Goal: Transaction & Acquisition: Purchase product/service

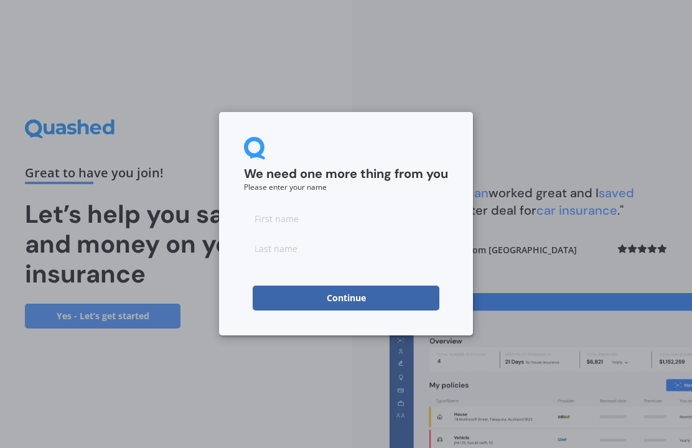
click at [404, 216] on input at bounding box center [346, 218] width 204 height 25
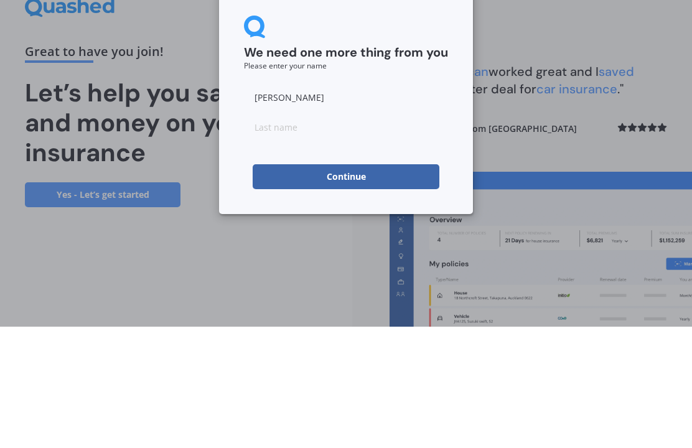
type input "[PERSON_NAME]"
click at [407, 236] on input at bounding box center [346, 248] width 204 height 25
type input "[PERSON_NAME]"
click at [409, 285] on button "Continue" at bounding box center [345, 297] width 187 height 25
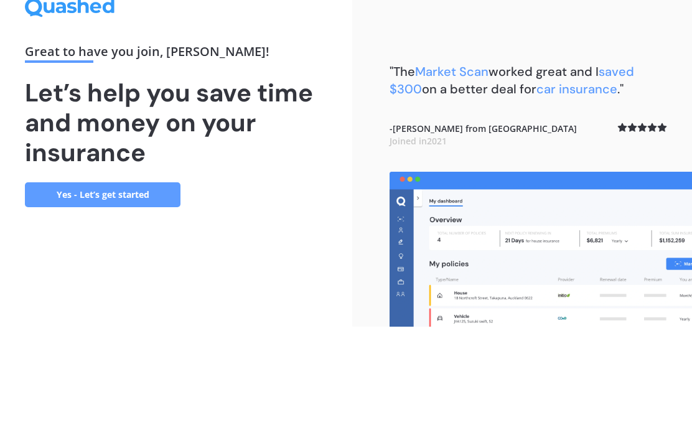
scroll to position [43, 0]
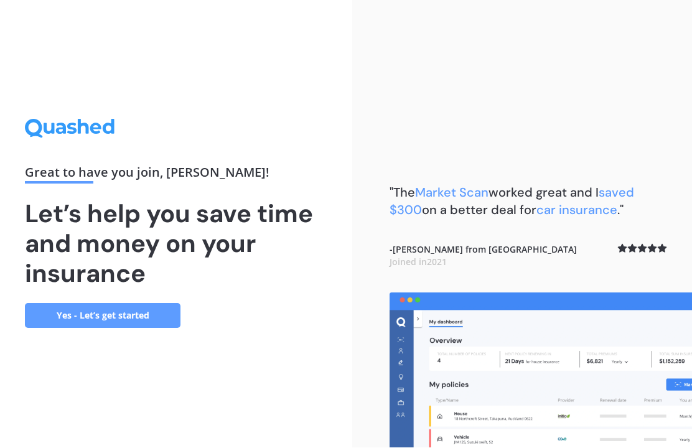
click at [157, 303] on link "Yes - Let’s get started" at bounding box center [102, 315] width 155 height 25
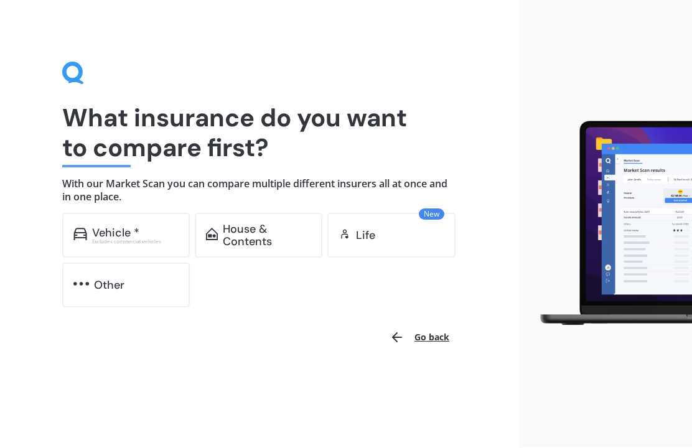
click at [130, 239] on div "Excludes commercial vehicles" at bounding box center [135, 241] width 87 height 5
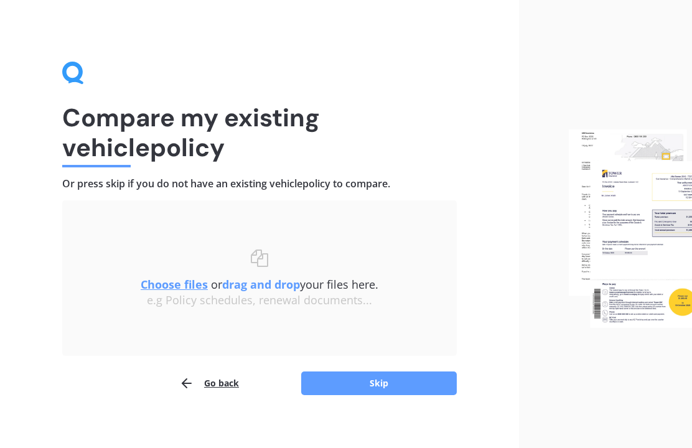
scroll to position [10, 0]
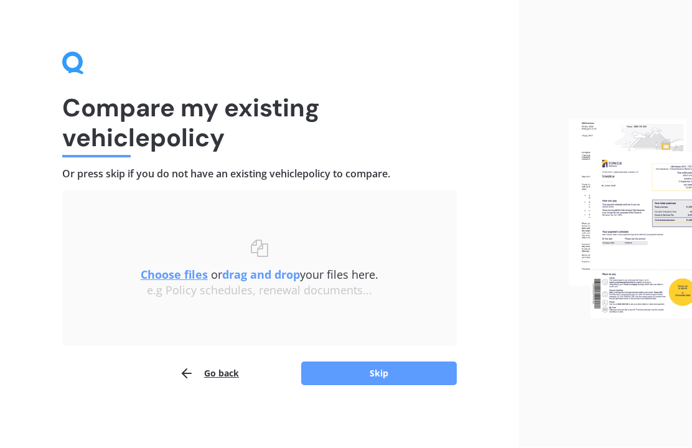
click at [402, 373] on button "Skip" at bounding box center [378, 374] width 155 height 24
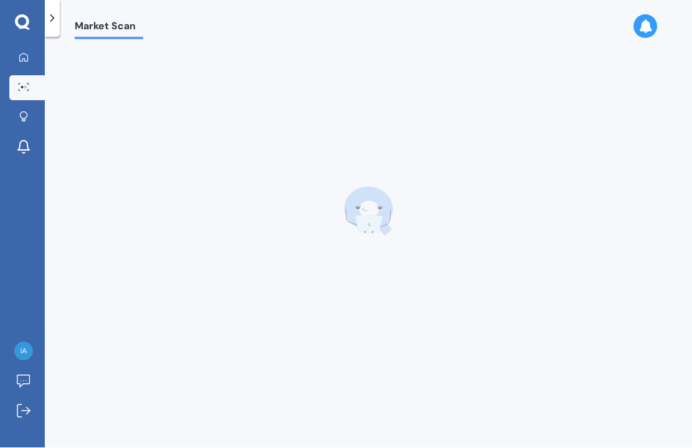
scroll to position [11, 0]
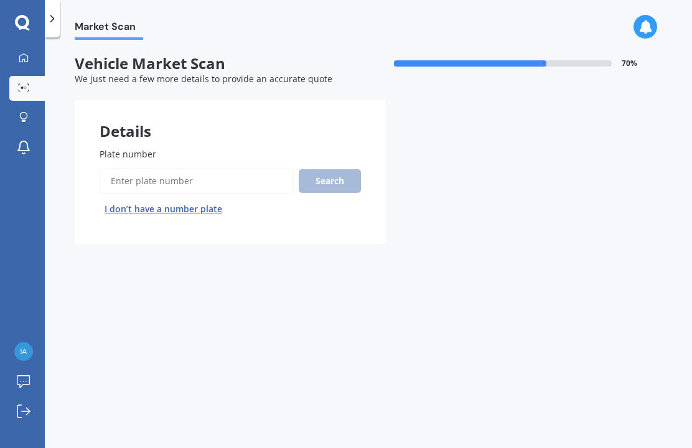
click at [246, 168] on input "Plate number" at bounding box center [197, 181] width 194 height 26
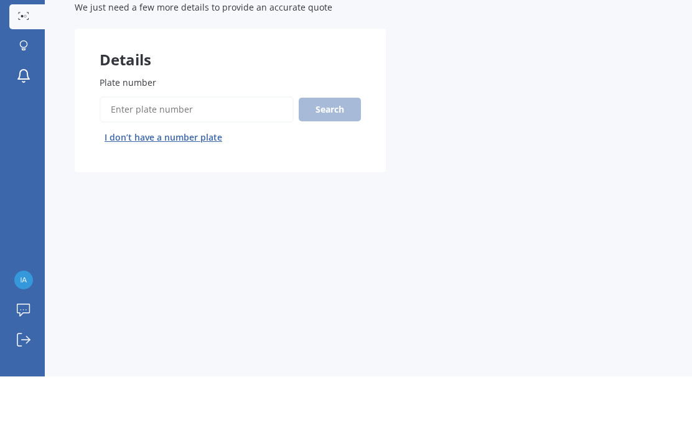
scroll to position [43, 0]
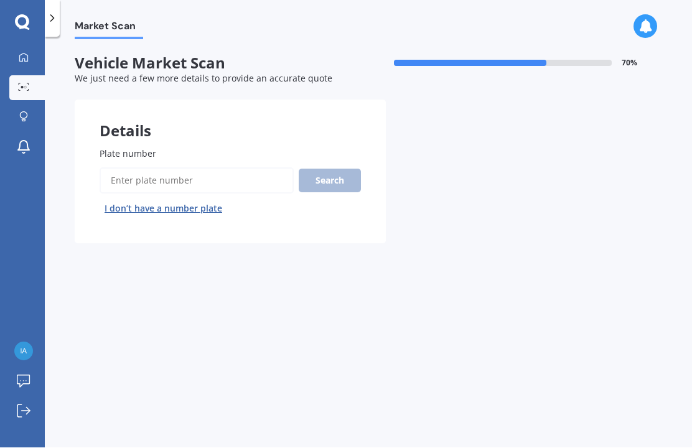
click at [241, 168] on input "Plate number" at bounding box center [197, 181] width 194 height 26
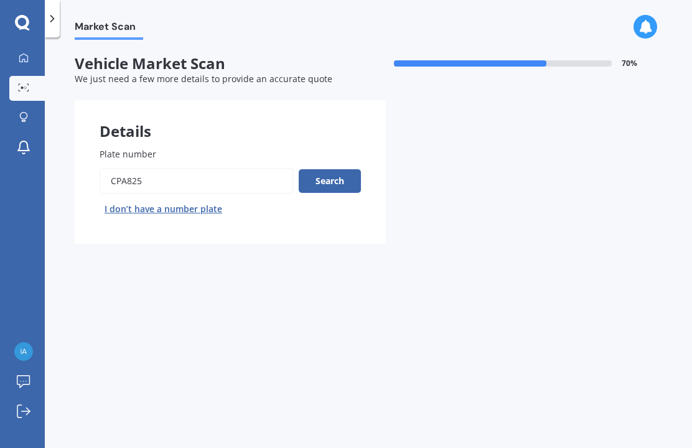
type input "Cpa825"
click at [346, 169] on button "Search" at bounding box center [330, 181] width 62 height 24
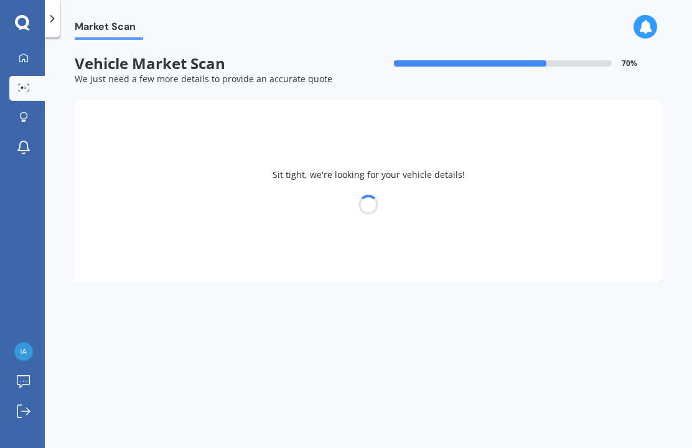
select select "HONDA"
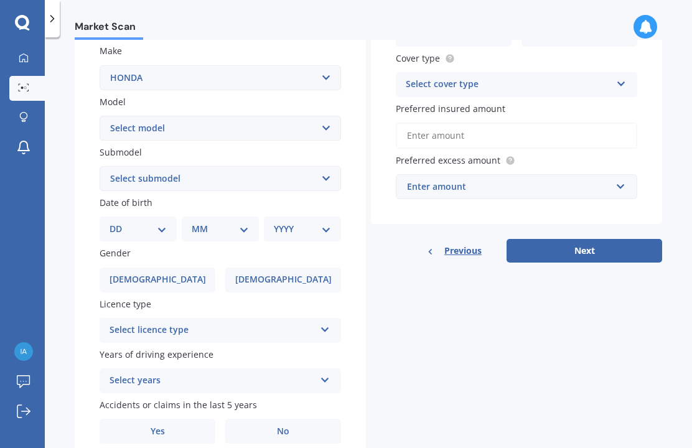
scroll to position [231, 0]
click at [308, 268] on label "[DEMOGRAPHIC_DATA]" at bounding box center [283, 280] width 116 height 25
click at [0, 0] on input "[DEMOGRAPHIC_DATA]" at bounding box center [0, 0] width 0 height 0
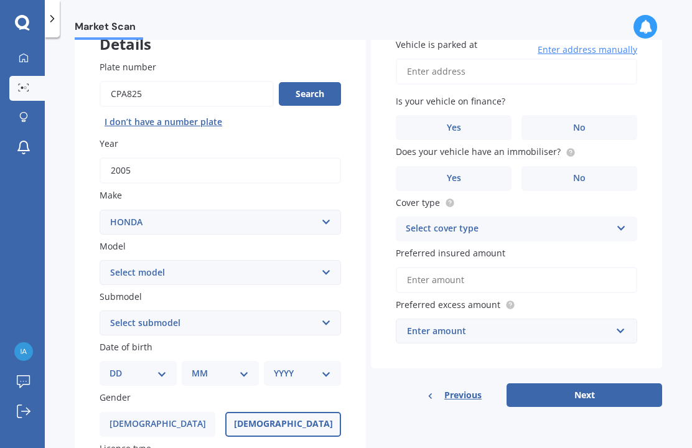
scroll to position [83, 0]
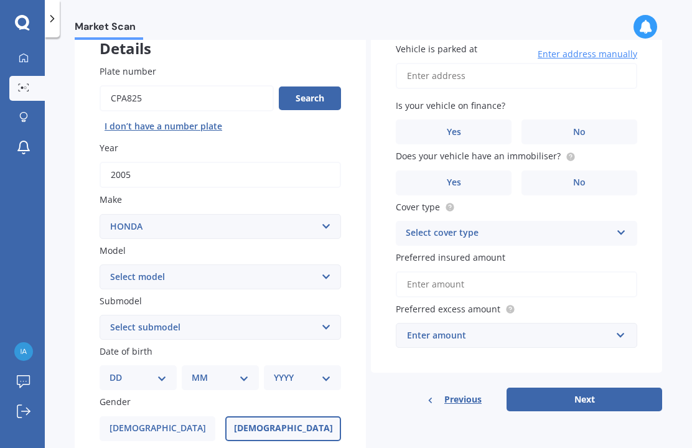
click at [329, 264] on select "Select model Accord Acty Acura Airwave Ascot Avancier Beat Capa City Civic Conc…" at bounding box center [220, 276] width 241 height 25
select select "CR-V"
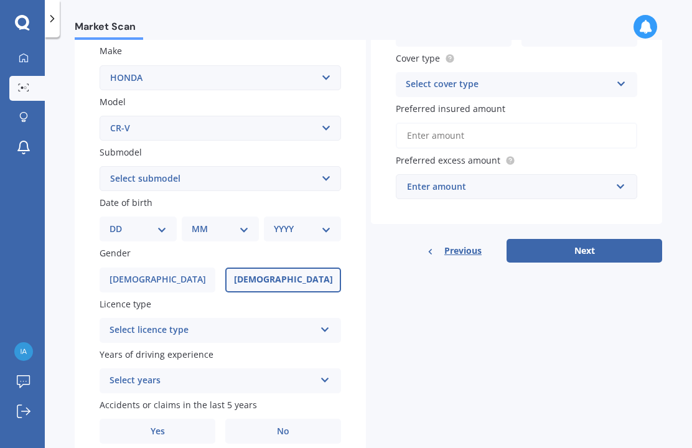
scroll to position [231, 0]
click at [149, 223] on select "DD 01 02 03 04 05 06 07 08 09 10 11 12 13 14 15 16 17 18 19 20 21 22 23 24 25 2…" at bounding box center [137, 230] width 57 height 14
select select "13"
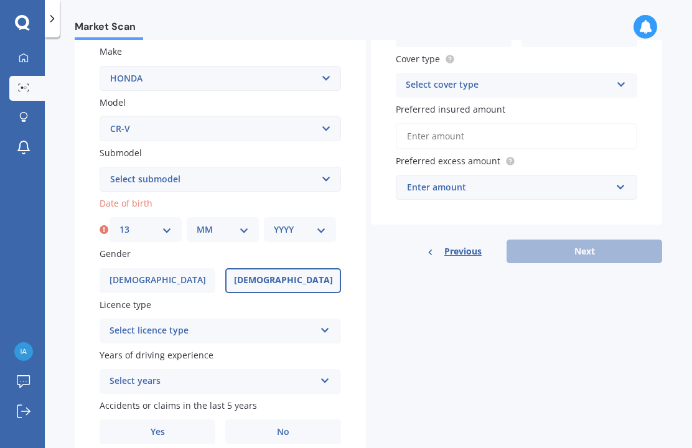
click at [237, 223] on select "MM 01 02 03 04 05 06 07 08 09 10 11 12" at bounding box center [223, 230] width 52 height 14
select select "02"
click at [325, 223] on select "YYYY 2025 2024 2023 2022 2021 2020 2019 2018 2017 2016 2015 2014 2013 2012 2011…" at bounding box center [300, 230] width 52 height 14
select select "2003"
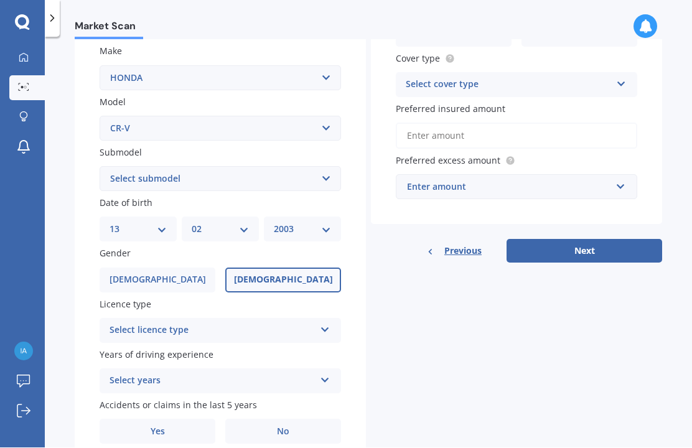
click at [310, 323] on div "Select licence type" at bounding box center [211, 330] width 205 height 15
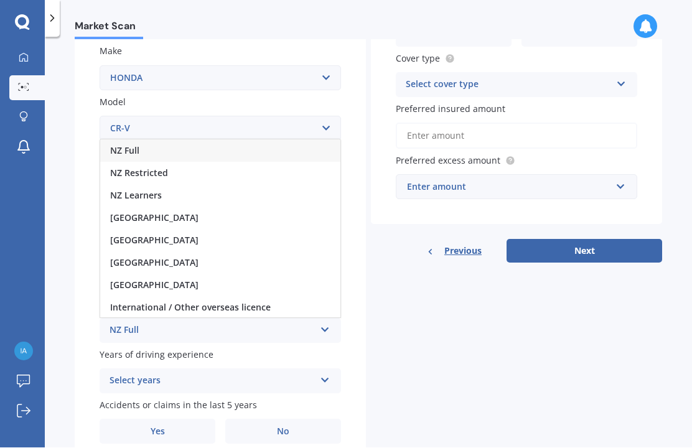
click at [307, 162] on div "NZ Restricted" at bounding box center [220, 173] width 240 height 22
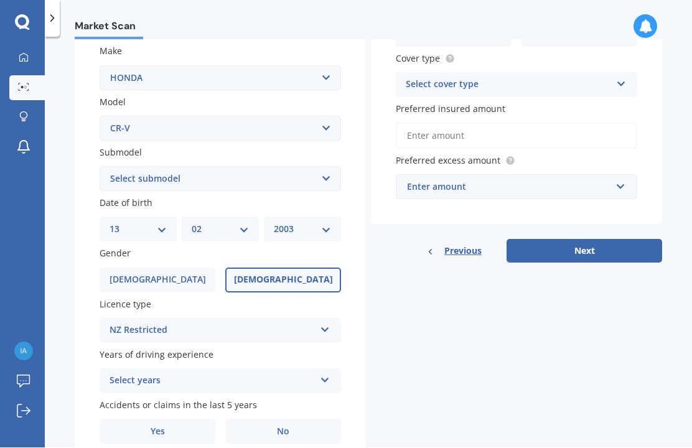
click at [307, 374] on div "Select years" at bounding box center [211, 381] width 205 height 15
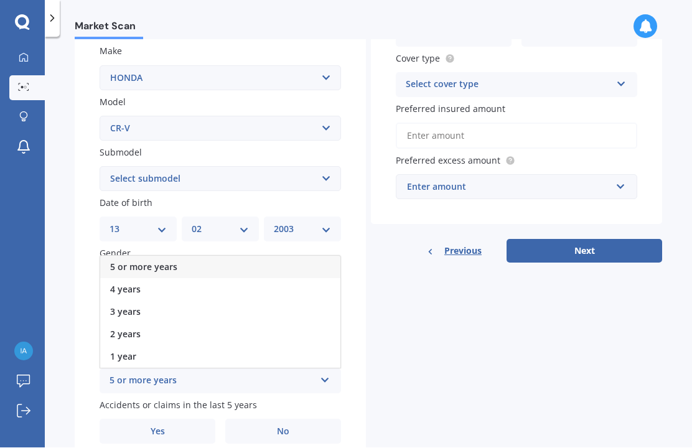
click at [313, 256] on div "5 or more years" at bounding box center [220, 267] width 240 height 22
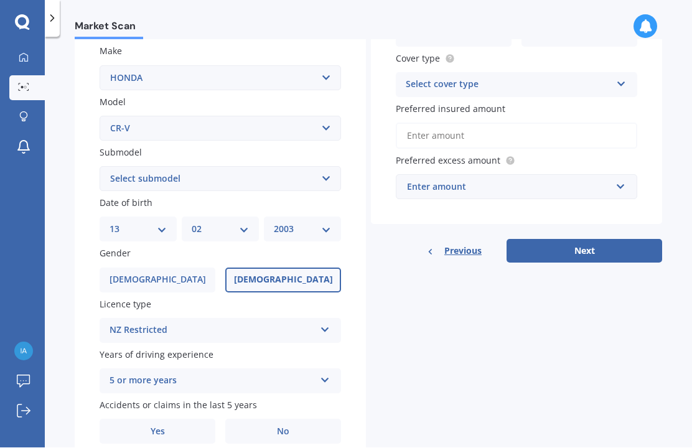
click at [318, 369] on div "5 or more years 5 or more years 4 years 3 years 2 years 1 year" at bounding box center [220, 381] width 241 height 25
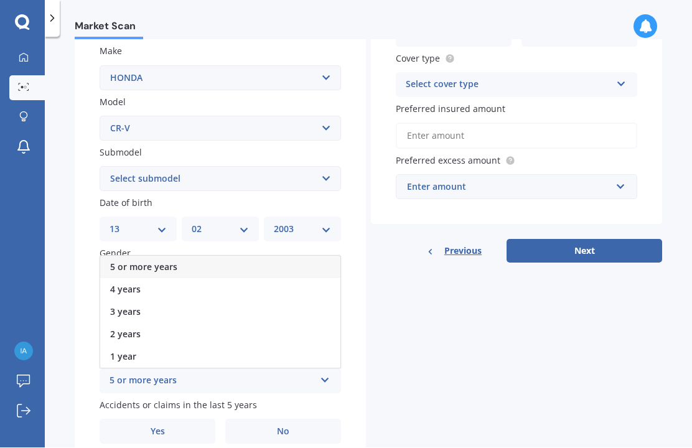
click at [366, 257] on div "Details Plate number Search I don’t have a number plate Year [DATE] Make Select…" at bounding box center [368, 169] width 587 height 600
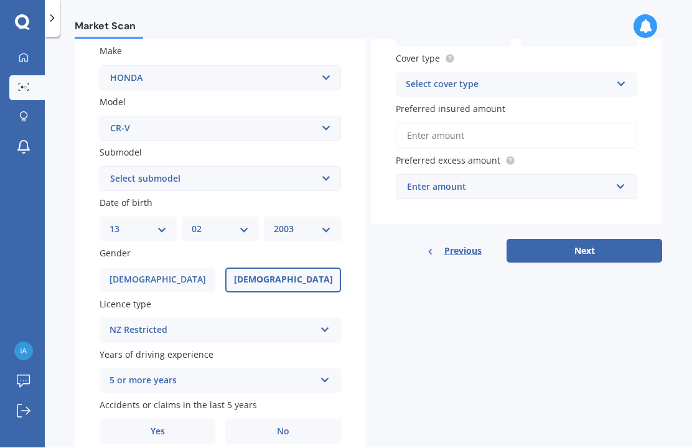
click at [272, 419] on label "No" at bounding box center [283, 431] width 116 height 25
click at [0, 0] on input "No" at bounding box center [0, 0] width 0 height 0
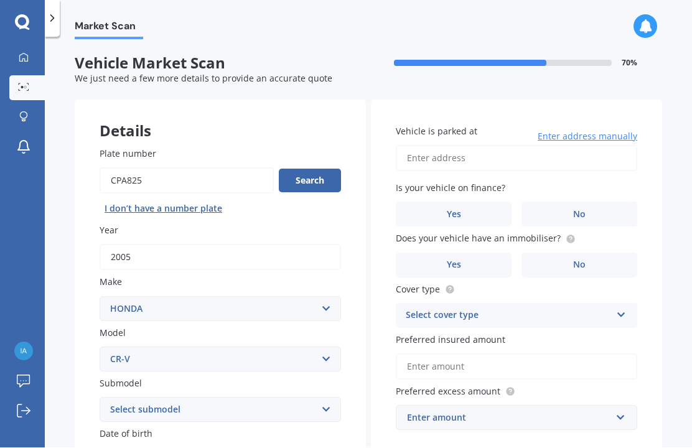
scroll to position [0, 0]
click at [496, 146] on input "Vehicle is parked at" at bounding box center [516, 159] width 241 height 26
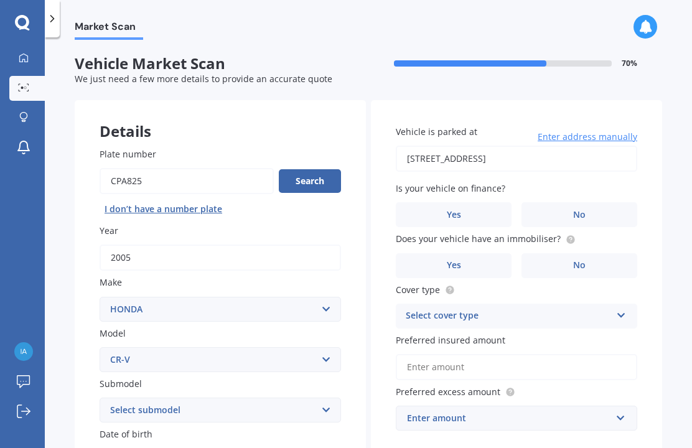
type input "[STREET_ADDRESS]"
click at [600, 202] on label "No" at bounding box center [579, 214] width 116 height 25
click at [0, 0] on input "No" at bounding box center [0, 0] width 0 height 0
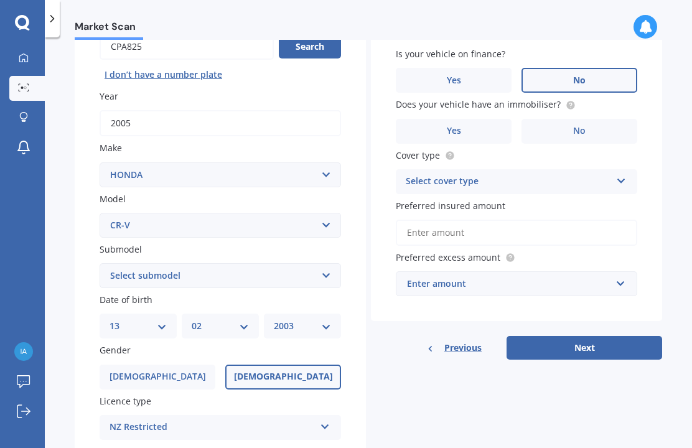
scroll to position [137, 0]
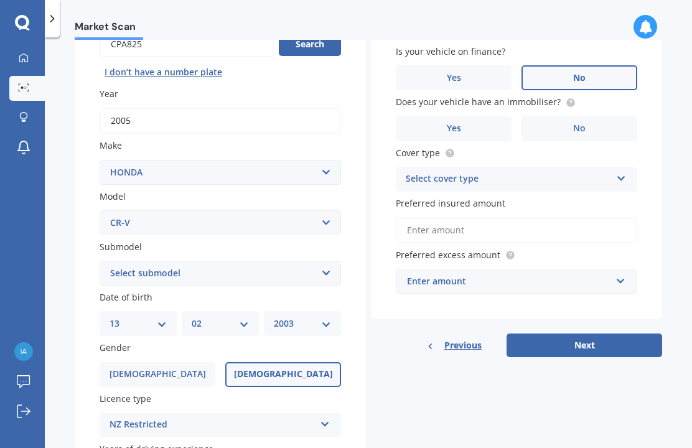
click at [322, 261] on select "Select submodel (all other) 2WD 2WD Sport 7 1.5 2WD Touring 1.5 4WD AWD AWD Spo…" at bounding box center [220, 273] width 241 height 25
select select "4WD"
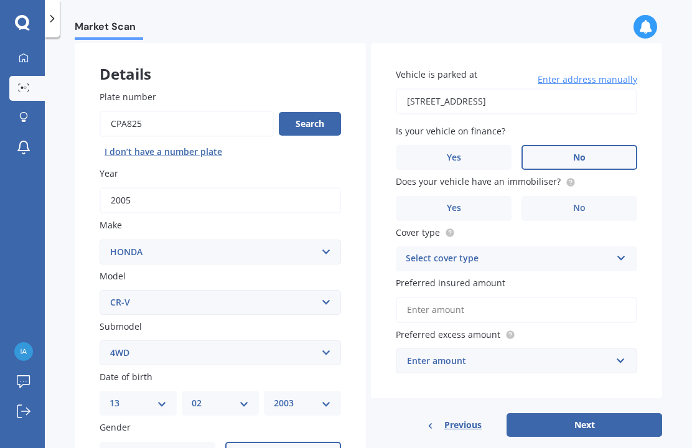
scroll to position [56, 0]
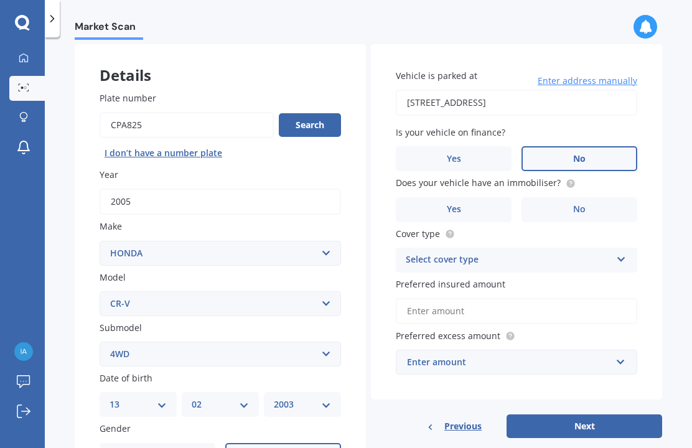
click at [586, 252] on div "Select cover type" at bounding box center [507, 259] width 205 height 15
click at [554, 273] on div "Comprehensive" at bounding box center [516, 284] width 240 height 22
click at [598, 298] on input "Preferred insured amount" at bounding box center [516, 311] width 241 height 26
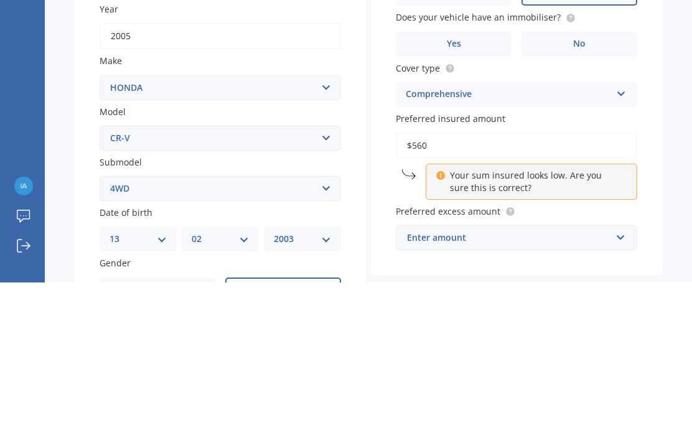
type input "$5,600"
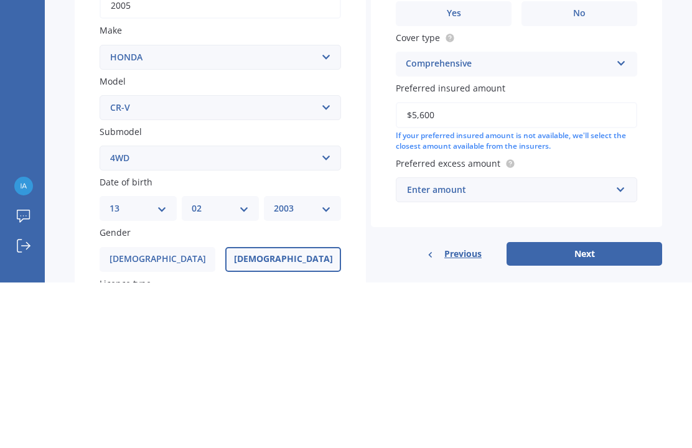
scroll to position [88, 0]
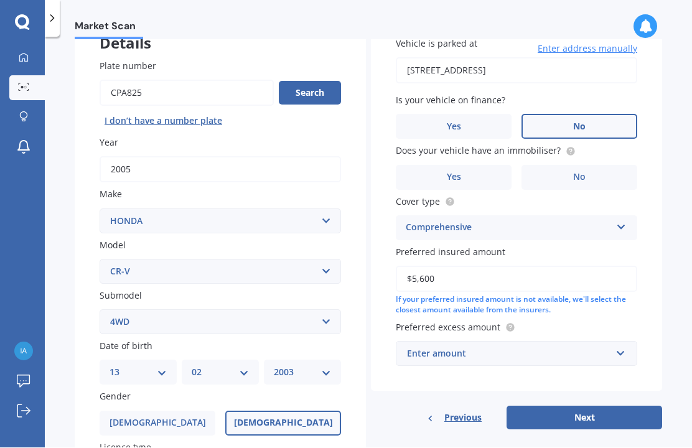
click at [601, 347] on div "Enter amount" at bounding box center [509, 354] width 204 height 14
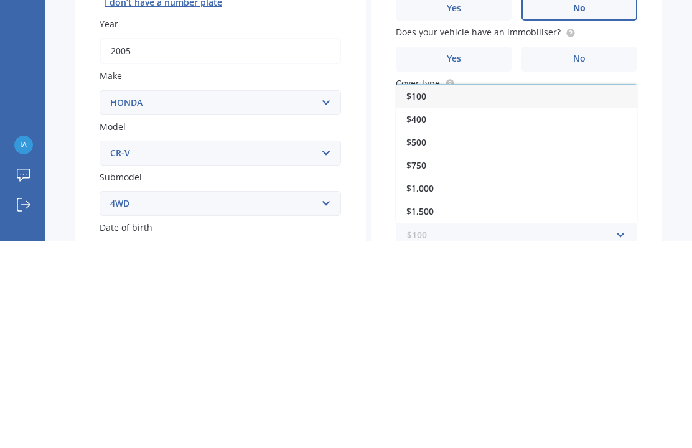
scroll to position [0, 0]
click at [576, 314] on div "$400" at bounding box center [516, 325] width 240 height 23
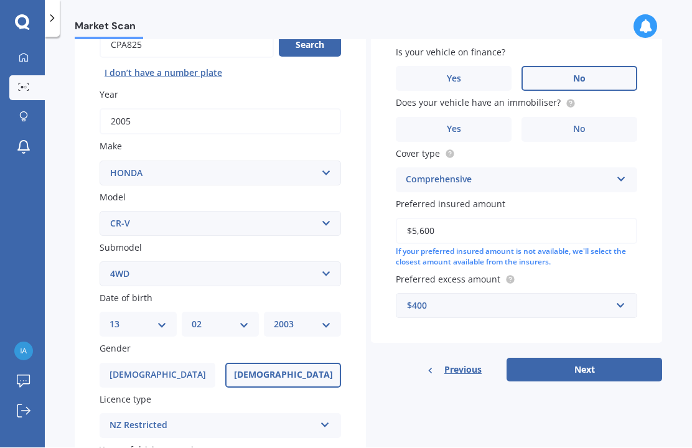
scroll to position [134, 0]
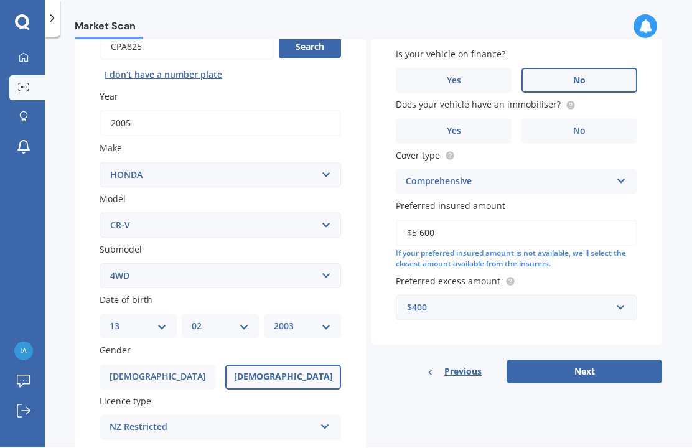
click at [607, 360] on button "Next" at bounding box center [583, 372] width 155 height 24
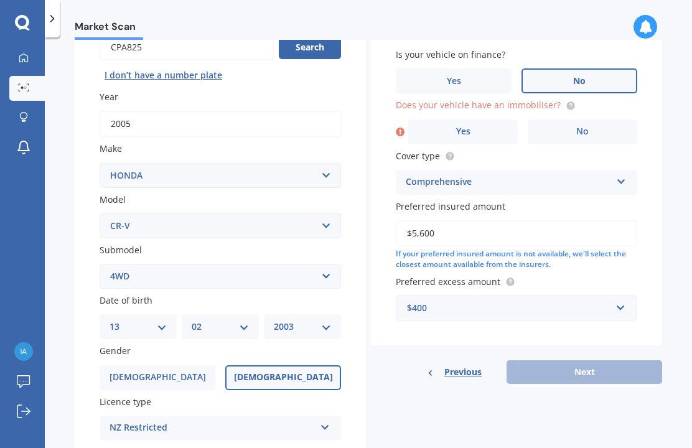
click at [567, 101] on circle at bounding box center [570, 105] width 8 height 8
click at [475, 119] on label "Yes" at bounding box center [462, 131] width 109 height 25
click at [0, 0] on input "Yes" at bounding box center [0, 0] width 0 height 0
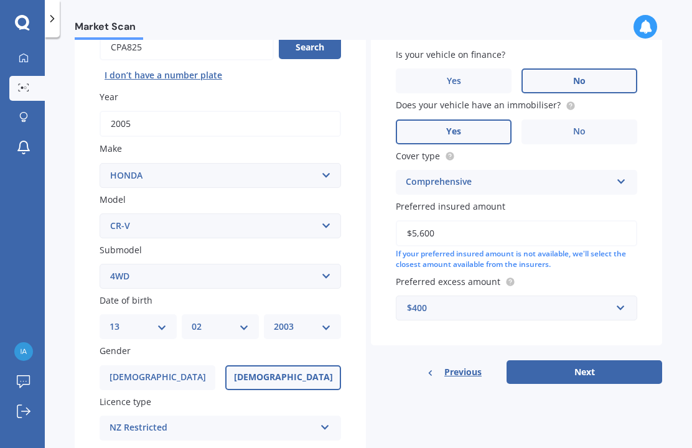
click at [609, 360] on button "Next" at bounding box center [583, 372] width 155 height 24
select select "13"
select select "02"
select select "2003"
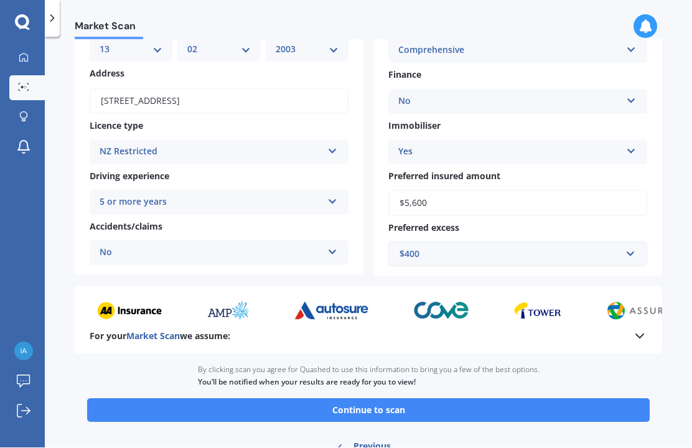
scroll to position [143, 0]
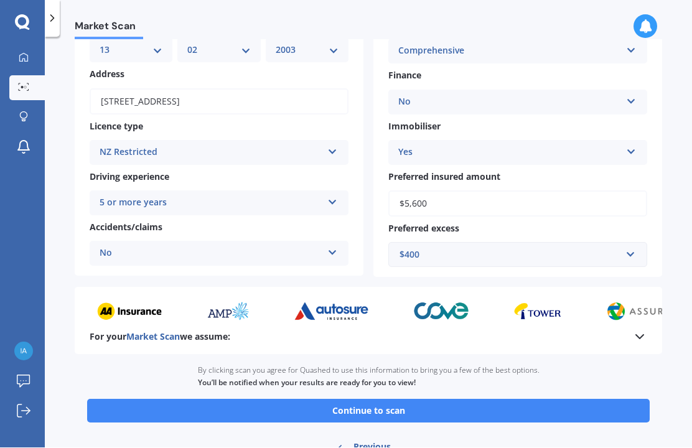
click at [415, 399] on button "Continue to scan" at bounding box center [368, 411] width 562 height 24
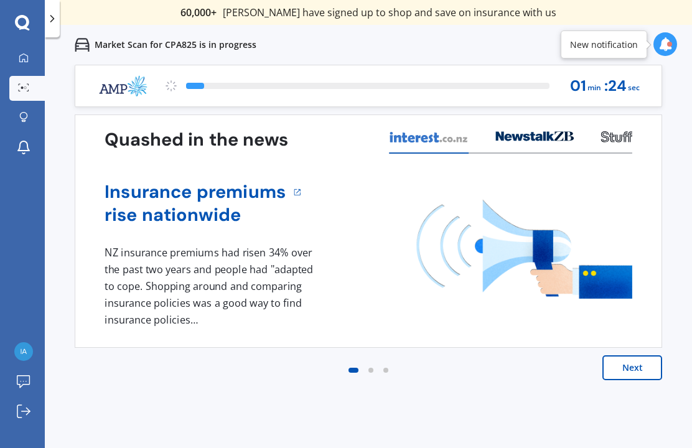
click at [631, 366] on button "Next" at bounding box center [632, 367] width 60 height 25
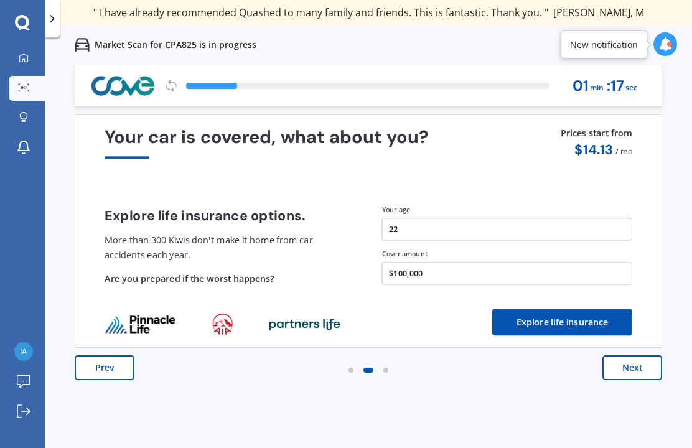
click at [647, 366] on button "Next" at bounding box center [632, 367] width 60 height 25
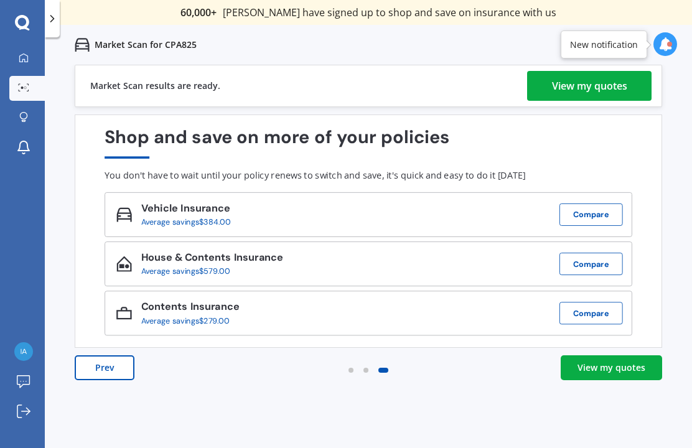
click at [613, 98] on div "View my quotes" at bounding box center [589, 86] width 75 height 30
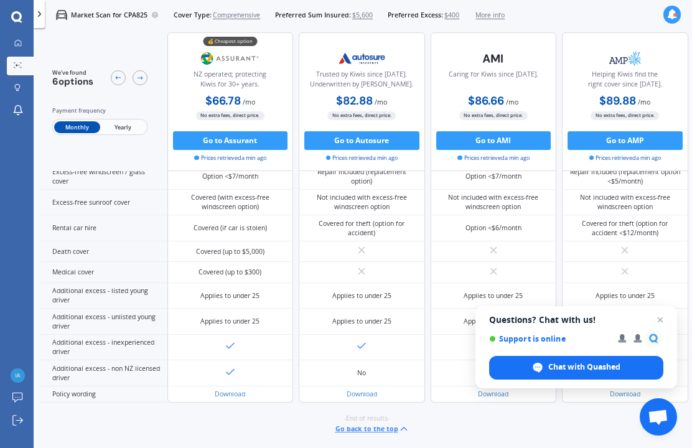
scroll to position [498, 0]
click at [659, 315] on span "Open chat" at bounding box center [659, 319] width 15 height 15
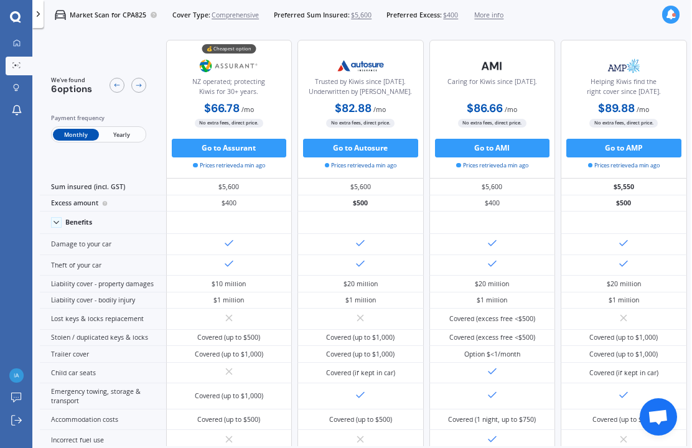
scroll to position [0, 0]
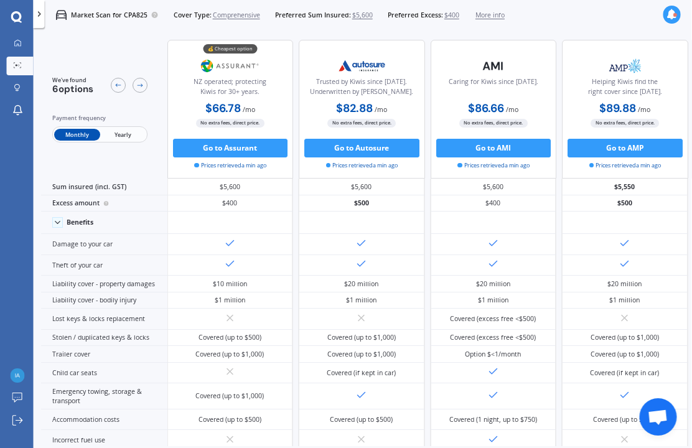
click at [504, 14] on span "More info" at bounding box center [489, 15] width 29 height 9
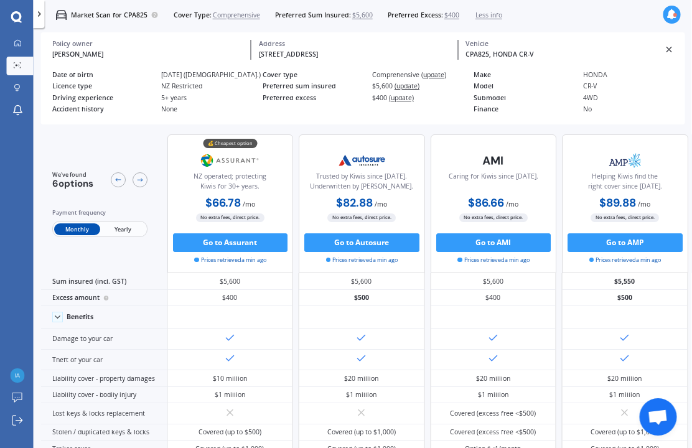
scroll to position [0, 1]
click at [192, 90] on div "NZ Restricted" at bounding box center [210, 86] width 101 height 8
click at [39, 12] on icon at bounding box center [39, 13] width 9 height 9
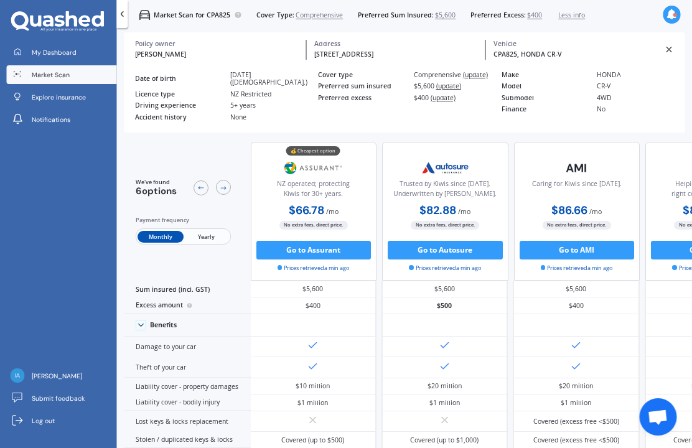
scroll to position [0, 1]
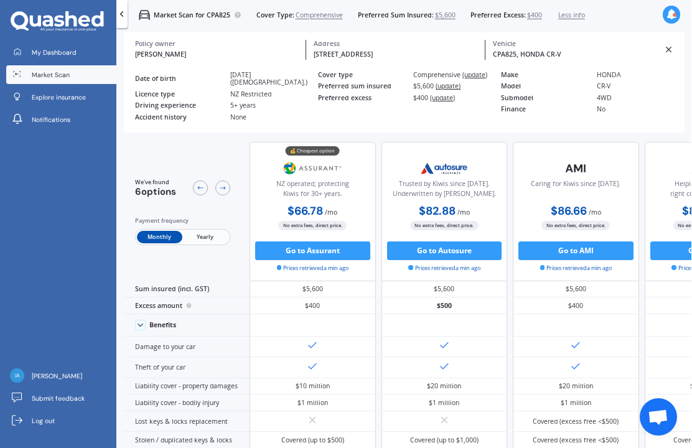
click at [98, 51] on link "My Dashboard" at bounding box center [60, 52] width 109 height 19
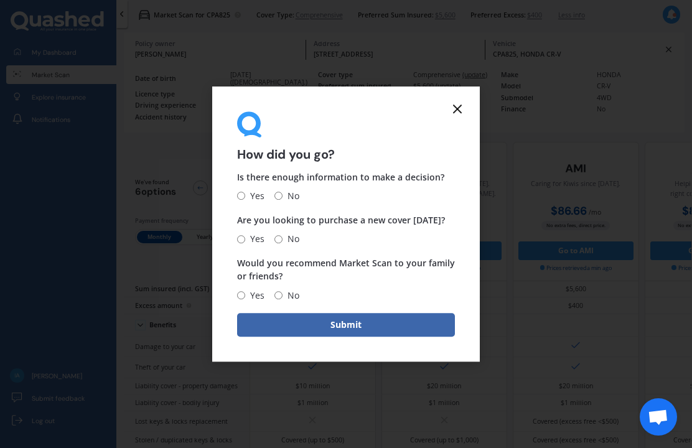
click at [460, 106] on icon at bounding box center [457, 108] width 15 height 15
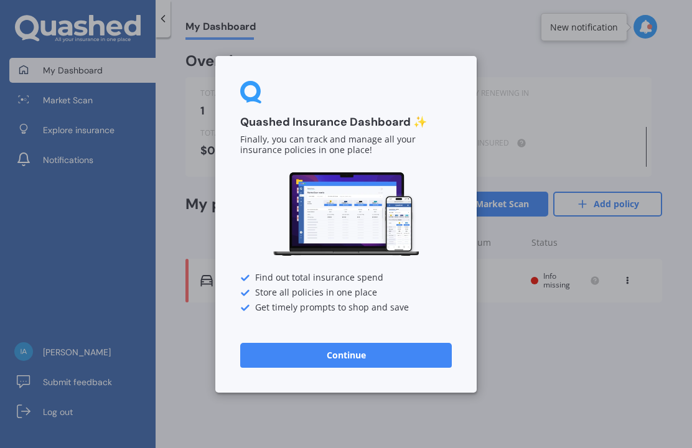
click at [416, 353] on button "Continue" at bounding box center [345, 354] width 211 height 25
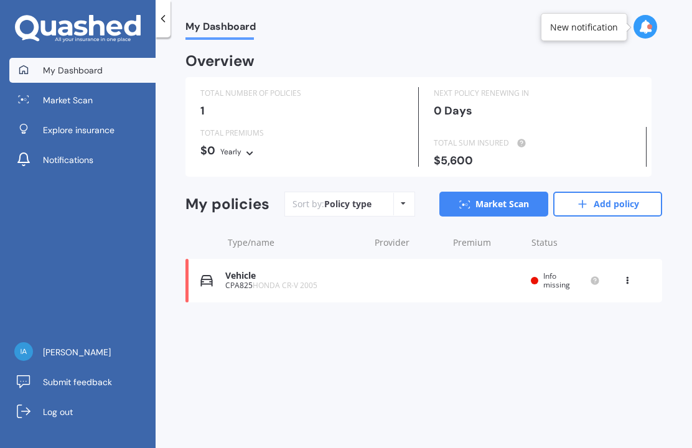
click at [552, 271] on span "Info missing" at bounding box center [556, 280] width 27 height 19
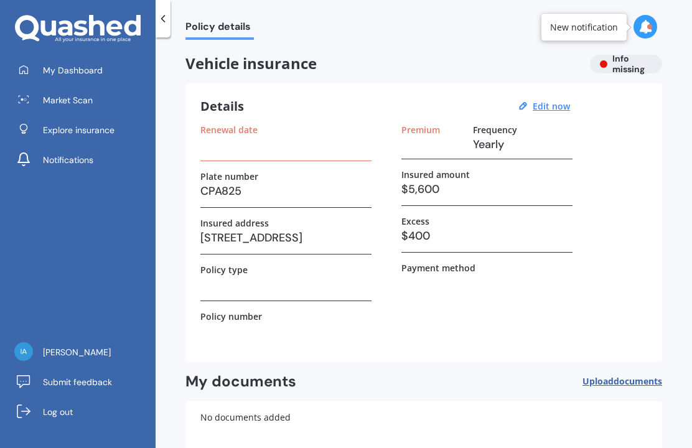
click at [94, 68] on span "My Dashboard" at bounding box center [73, 70] width 60 height 12
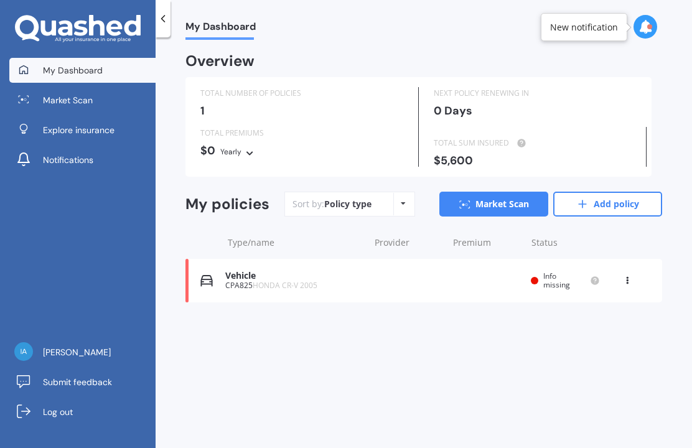
click at [109, 132] on span "Explore insurance" at bounding box center [79, 130] width 72 height 12
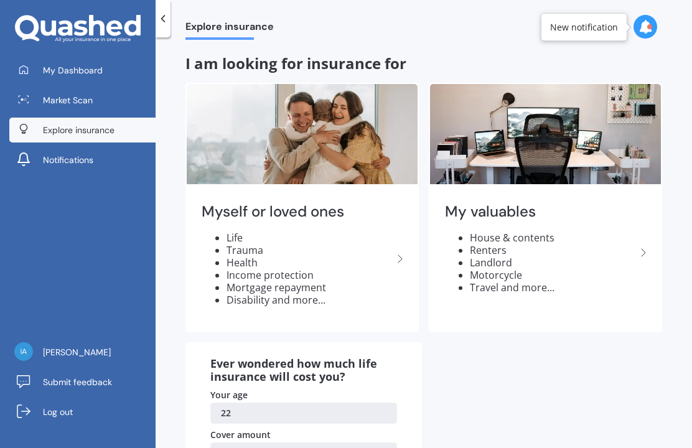
click at [121, 63] on link "My Dashboard" at bounding box center [82, 70] width 146 height 25
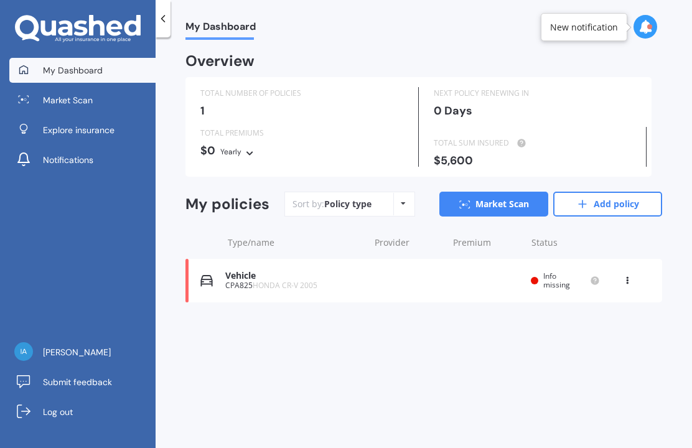
click at [393, 197] on div "Policy type Alphabetical Date added Renewing next" at bounding box center [402, 204] width 19 height 22
click at [369, 356] on div "My Dashboard Overview TOTAL NUMBER OF POLICIES 1 NEXT POLICY RENEWING [DATE] TO…" at bounding box center [423, 245] width 536 height 410
click at [73, 364] on link "[PERSON_NAME]" at bounding box center [82, 352] width 146 height 25
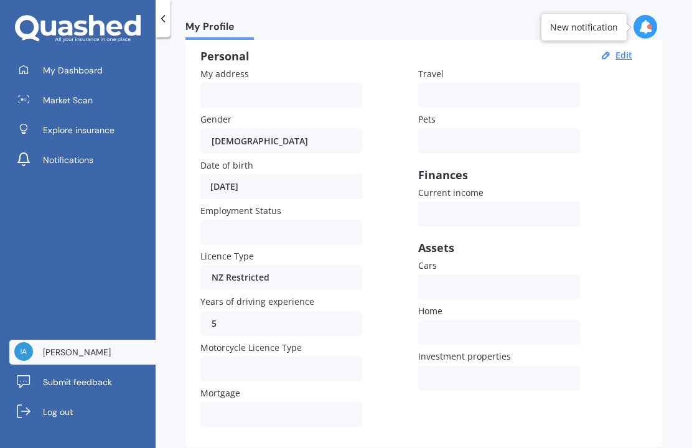
scroll to position [122, 0]
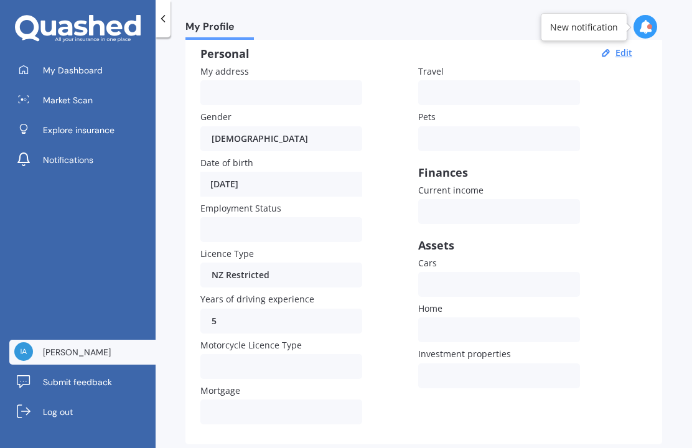
click at [299, 262] on div "NZ Restricted NZ Learners NZ Restricted [GEOGRAPHIC_DATA] Full [GEOGRAPHIC_DATA…" at bounding box center [281, 274] width 162 height 25
click at [326, 262] on div "NZ Restricted NZ Learners NZ Restricted [GEOGRAPHIC_DATA] Full [GEOGRAPHIC_DATA…" at bounding box center [281, 274] width 162 height 25
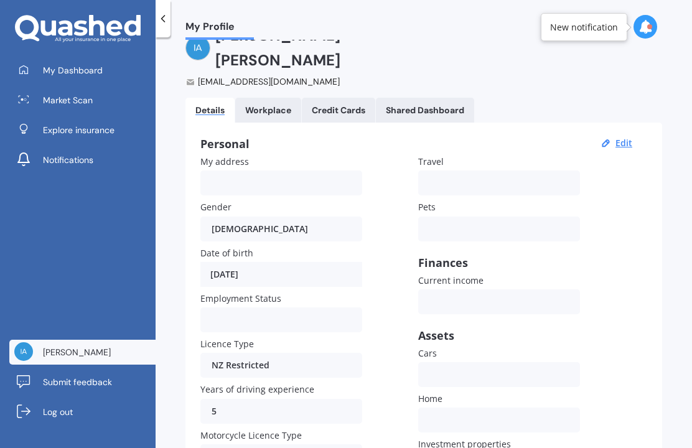
scroll to position [32, 0]
click at [618, 137] on button "Edit" at bounding box center [623, 142] width 24 height 11
select select "13"
select select "02"
select select "2003"
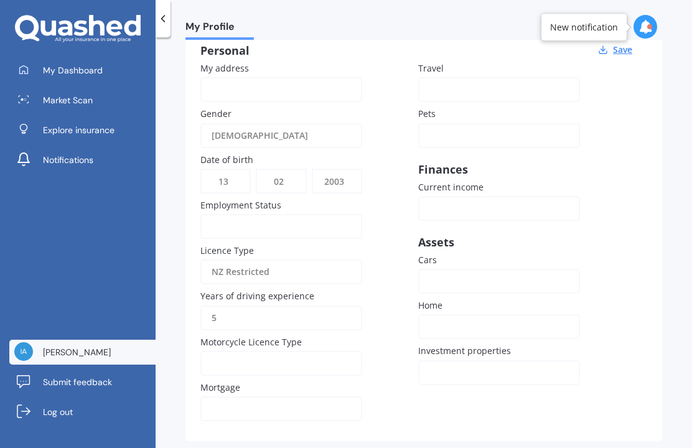
scroll to position [124, 0]
click at [349, 261] on div "NZ Restricted NZ Learners NZ Restricted [GEOGRAPHIC_DATA] Full [GEOGRAPHIC_DATA…" at bounding box center [281, 273] width 162 height 25
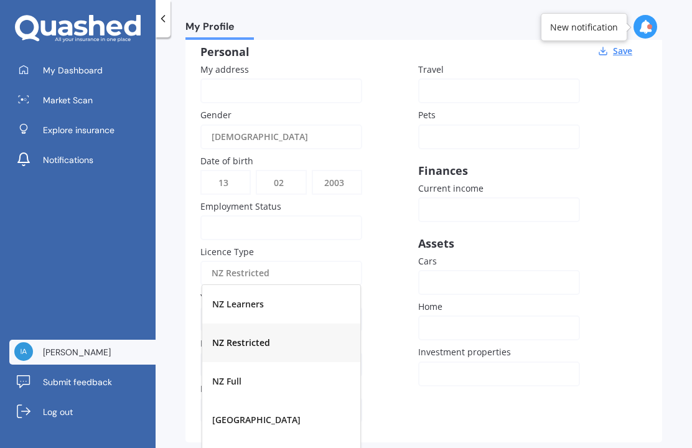
click at [312, 362] on div "NZ Full" at bounding box center [281, 381] width 158 height 39
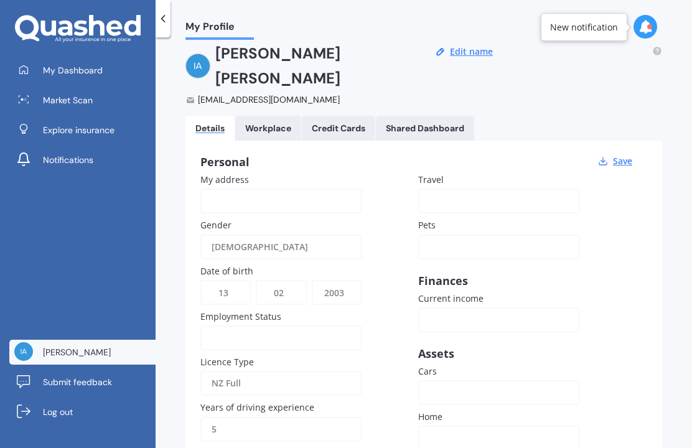
scroll to position [14, 0]
click at [619, 155] on button "Save" at bounding box center [622, 160] width 27 height 11
click at [116, 68] on link "My Dashboard" at bounding box center [82, 70] width 146 height 25
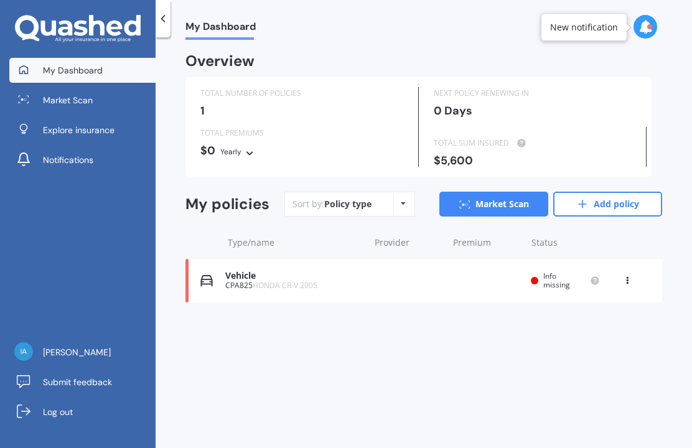
click at [499, 199] on link "Market Scan" at bounding box center [493, 204] width 109 height 25
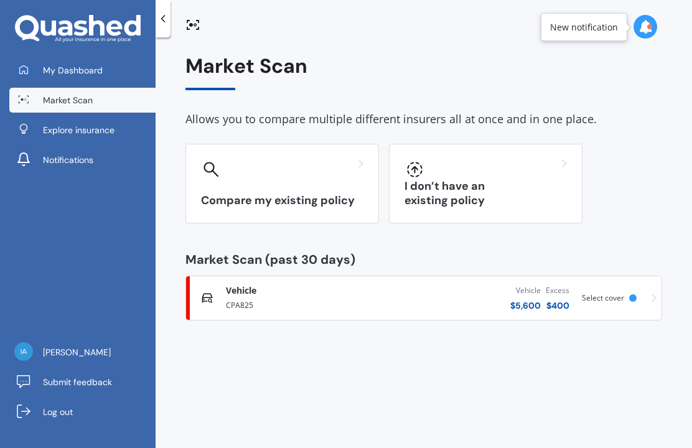
click at [545, 175] on div at bounding box center [485, 169] width 162 height 20
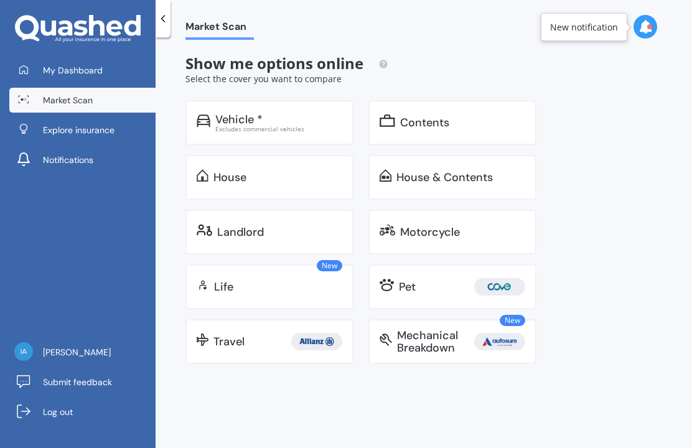
click at [293, 116] on div "Vehicle *" at bounding box center [278, 119] width 127 height 12
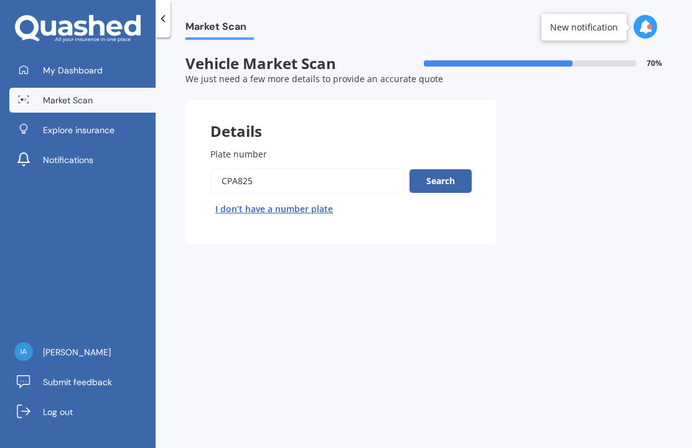
click at [446, 176] on button "Search" at bounding box center [440, 181] width 62 height 24
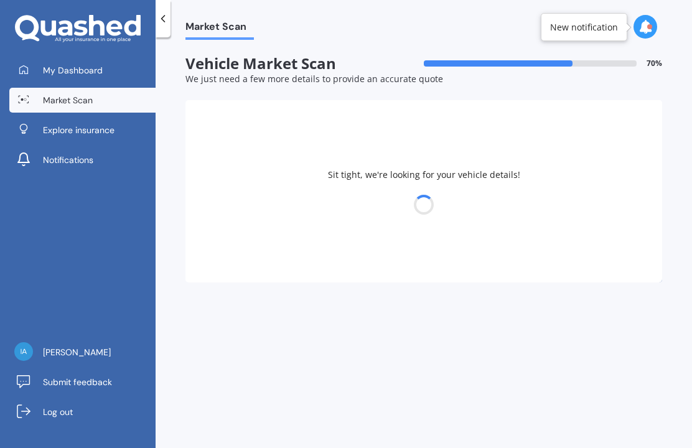
select select "HONDA"
select select "13"
select select "02"
select select "2003"
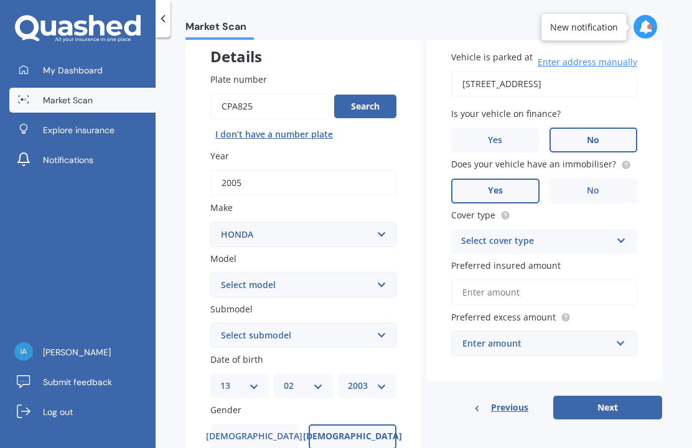
scroll to position [76, 0]
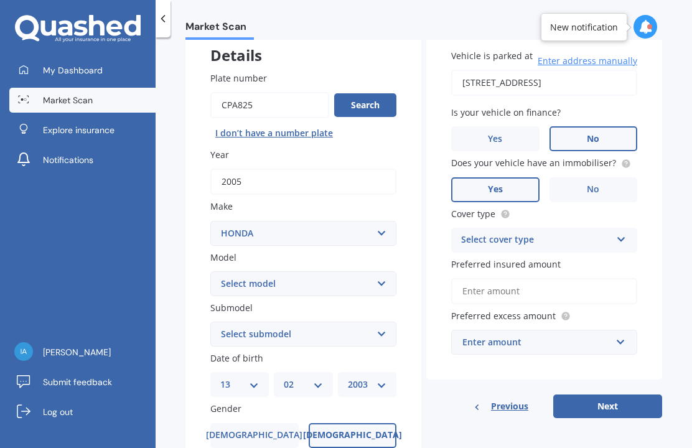
click at [600, 233] on div "Select cover type" at bounding box center [536, 240] width 150 height 15
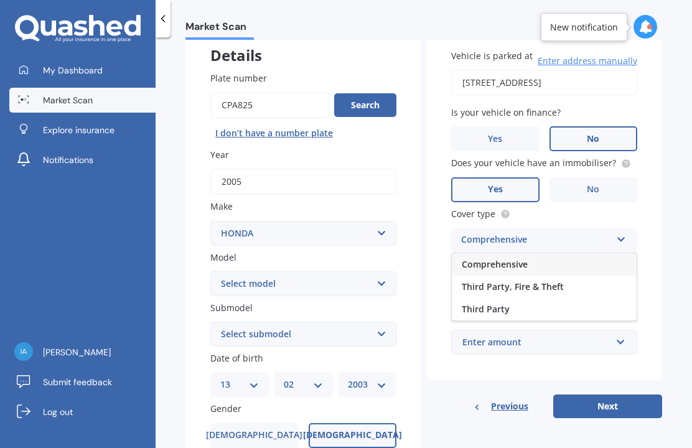
click at [602, 257] on div "Comprehensive" at bounding box center [544, 264] width 185 height 22
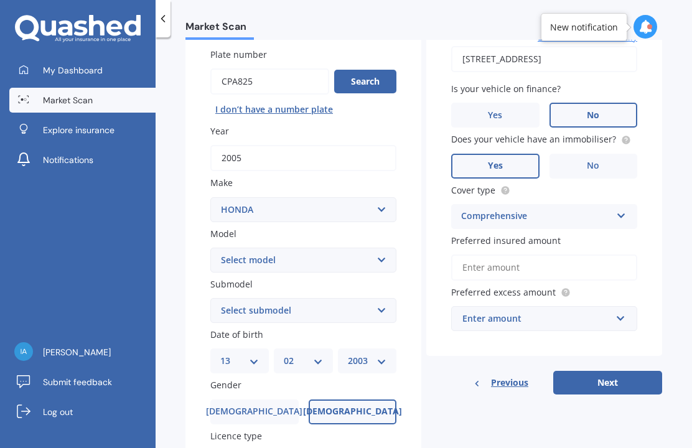
scroll to position [100, 0]
click at [595, 266] on input "Preferred insured amount" at bounding box center [544, 267] width 186 height 26
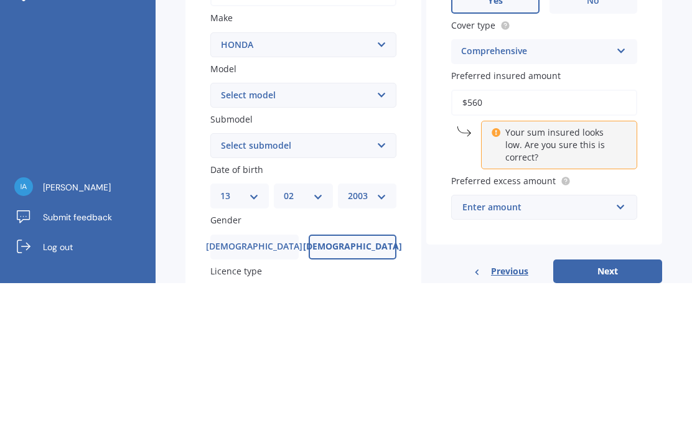
type input "$5,600"
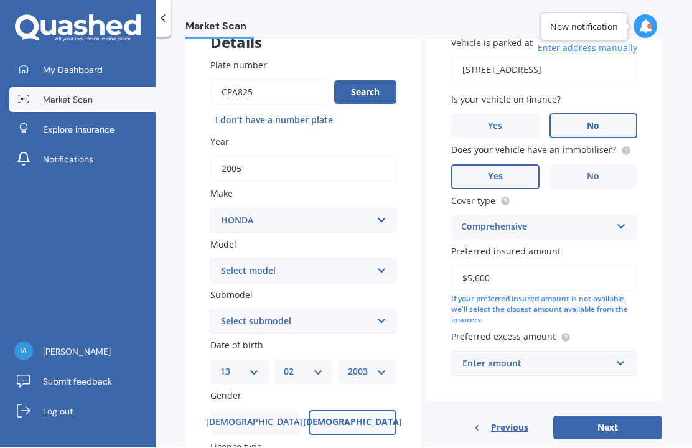
scroll to position [87, 0]
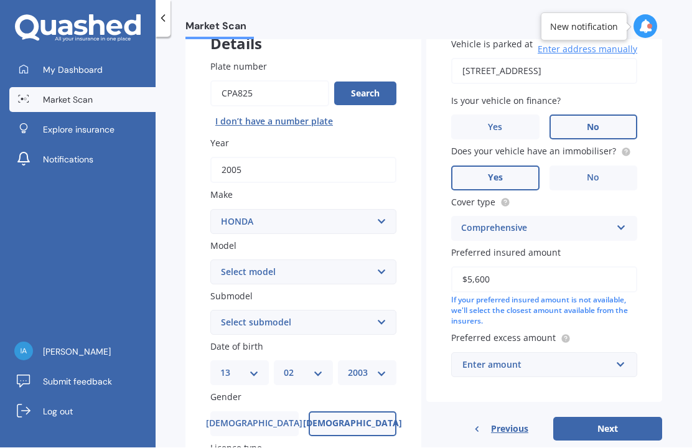
click at [367, 260] on select "Select model Accord Acty Acura Airwave Ascot Avancier Beat Capa City Civic Conc…" at bounding box center [303, 272] width 186 height 25
select select "CR-V"
click at [385, 310] on select "Select submodel (all other) 2WD 2WD Sport 7 1.5 2WD Touring 1.5 4WD AWD AWD Spo…" at bounding box center [303, 322] width 186 height 25
select select "4WD"
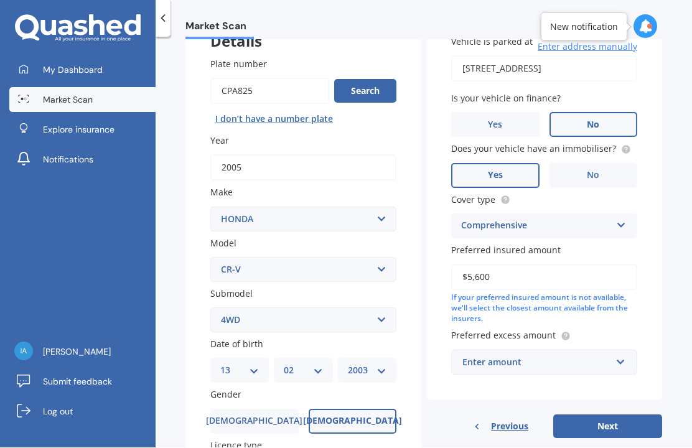
scroll to position [90, 0]
click at [616, 351] on input "text" at bounding box center [539, 363] width 175 height 24
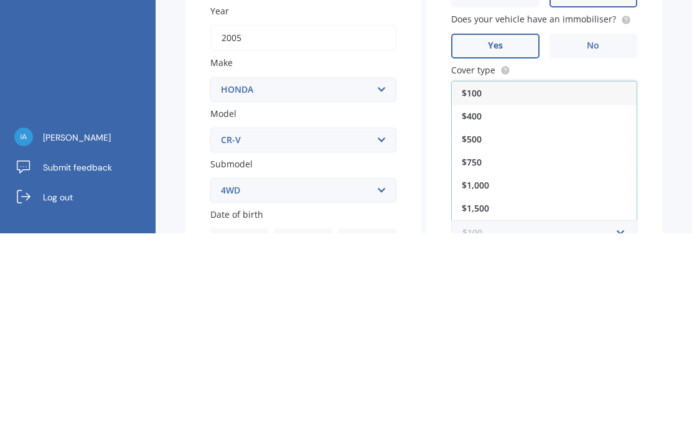
scroll to position [5, 0]
click at [530, 319] on div "$400" at bounding box center [544, 330] width 185 height 23
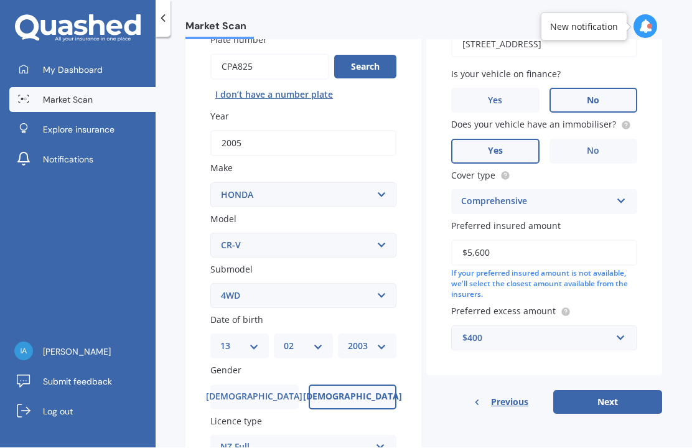
scroll to position [116, 0]
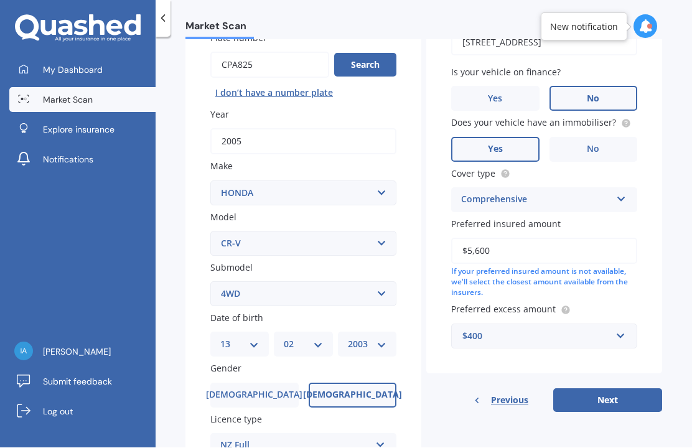
click at [622, 389] on button "Next" at bounding box center [607, 401] width 109 height 24
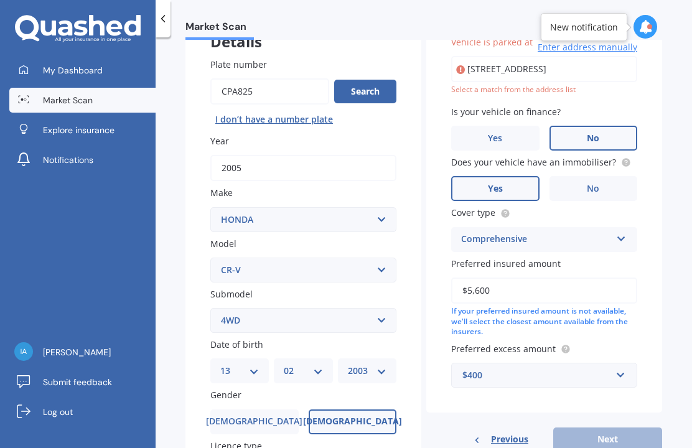
scroll to position [84, 0]
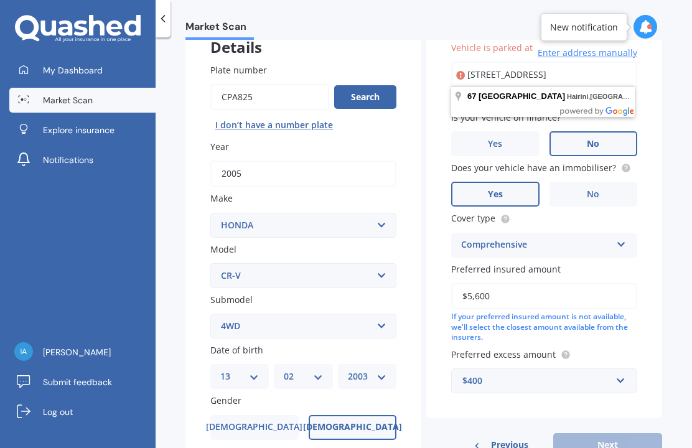
type input "[STREET_ADDRESS]"
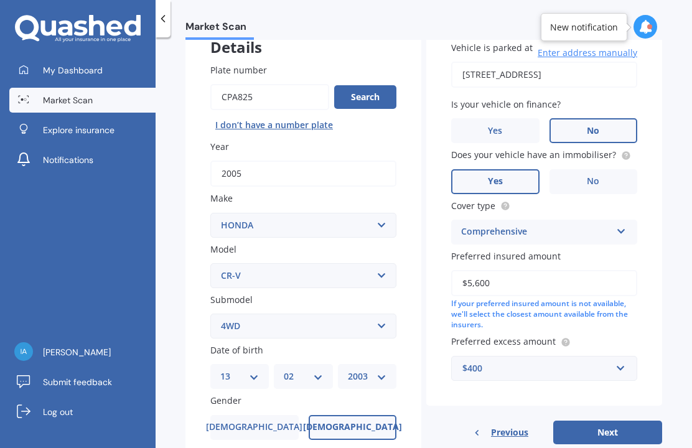
click at [629, 420] on button "Next" at bounding box center [607, 432] width 109 height 24
select select "13"
select select "02"
select select "2003"
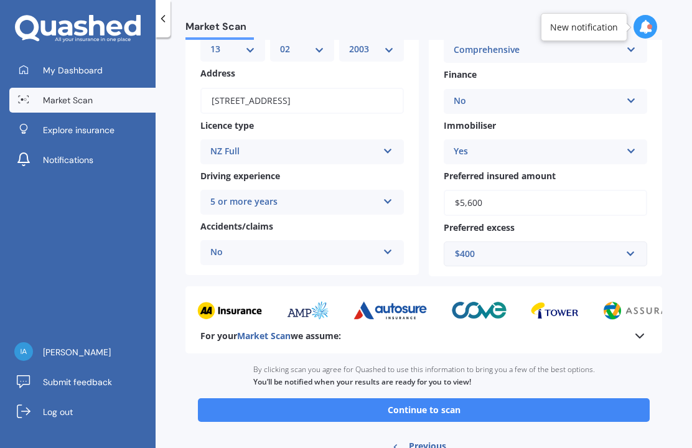
scroll to position [143, 0]
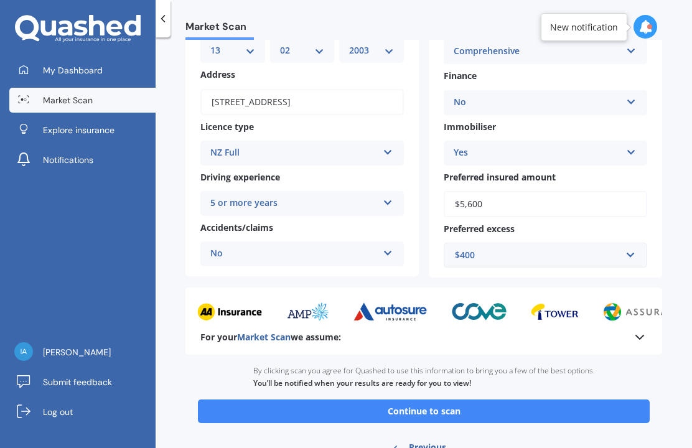
click at [613, 399] on button "Continue to scan" at bounding box center [424, 411] width 452 height 24
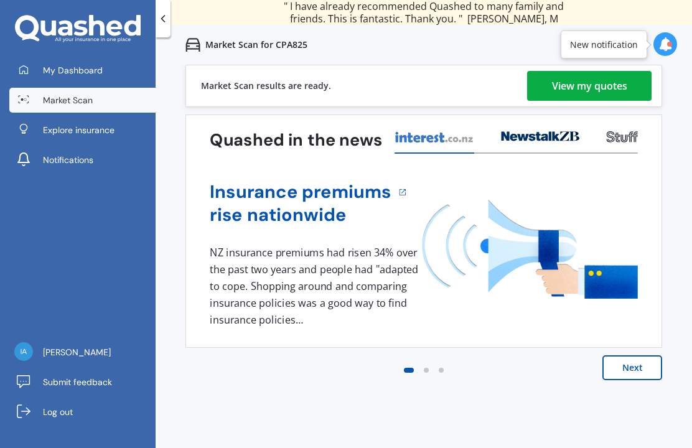
click at [615, 88] on div "View my quotes" at bounding box center [589, 86] width 75 height 30
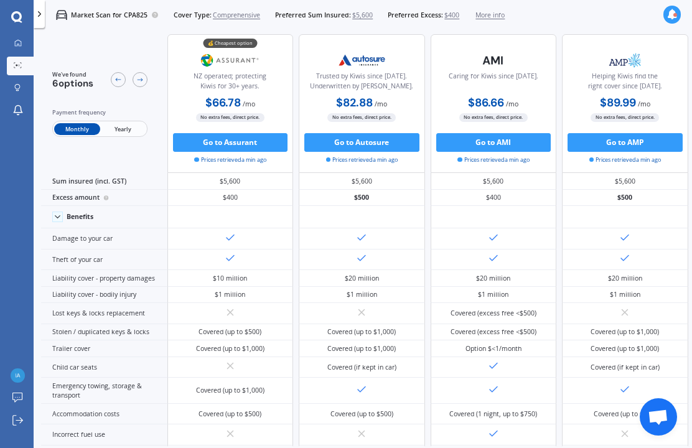
scroll to position [8, 0]
click at [126, 123] on span "Yearly" at bounding box center [122, 129] width 45 height 12
click at [80, 123] on span "Monthly" at bounding box center [76, 129] width 45 height 12
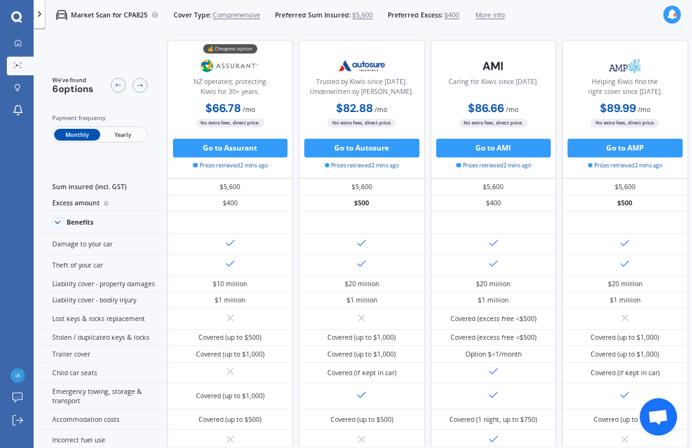
scroll to position [0, 0]
